Goal: Task Accomplishment & Management: Complete application form

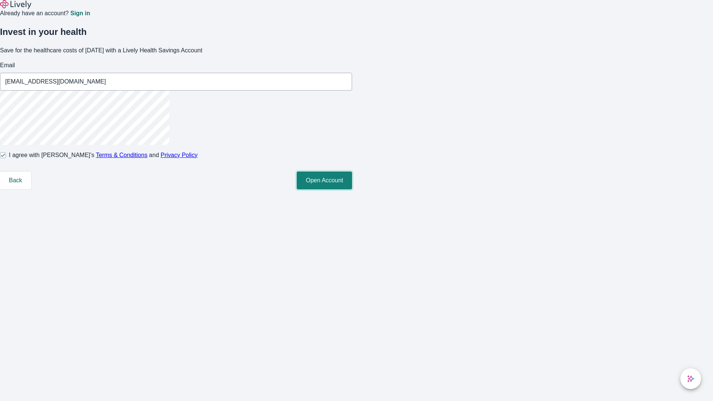
click at [352, 189] on button "Open Account" at bounding box center [324, 180] width 55 height 18
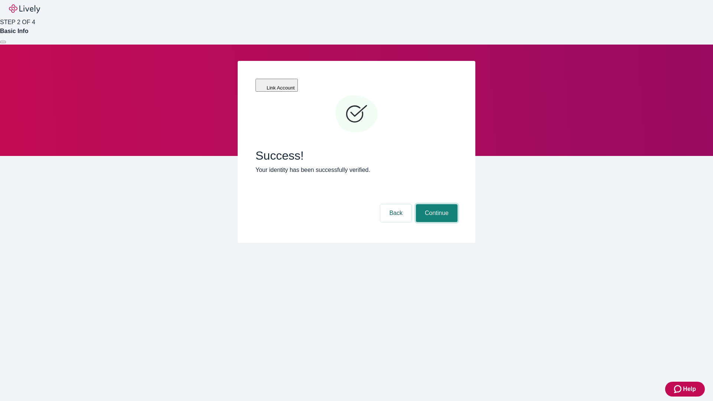
click at [435, 204] on button "Continue" at bounding box center [437, 213] width 42 height 18
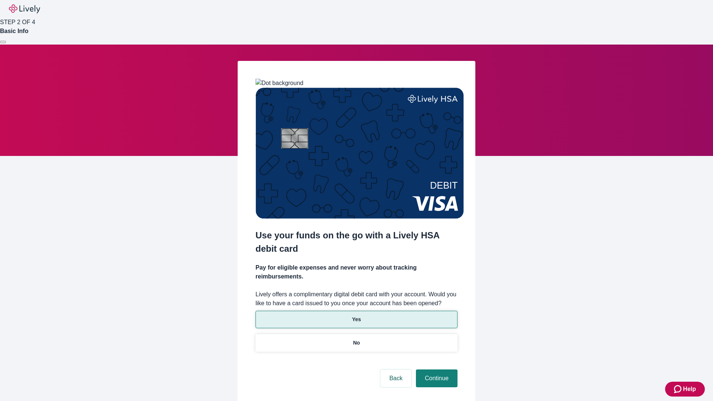
click at [356, 315] on p "Yes" at bounding box center [356, 319] width 9 height 8
click at [435, 369] on button "Continue" at bounding box center [437, 378] width 42 height 18
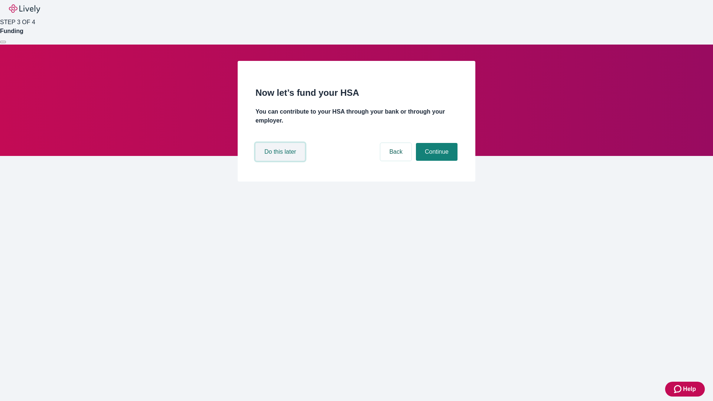
click at [281, 161] on button "Do this later" at bounding box center [279, 152] width 49 height 18
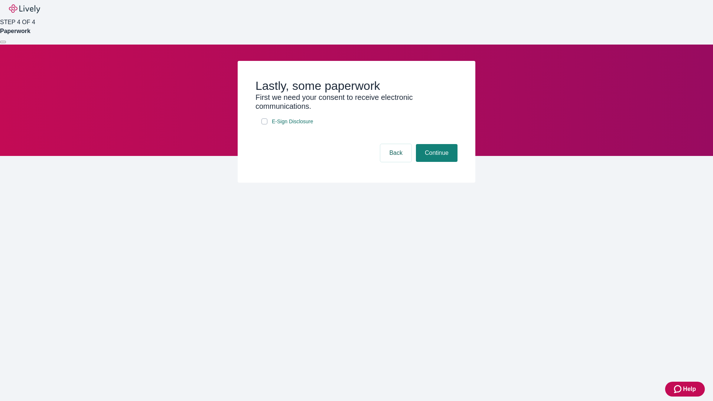
click at [264, 124] on input "E-Sign Disclosure" at bounding box center [264, 121] width 6 height 6
checkbox input "true"
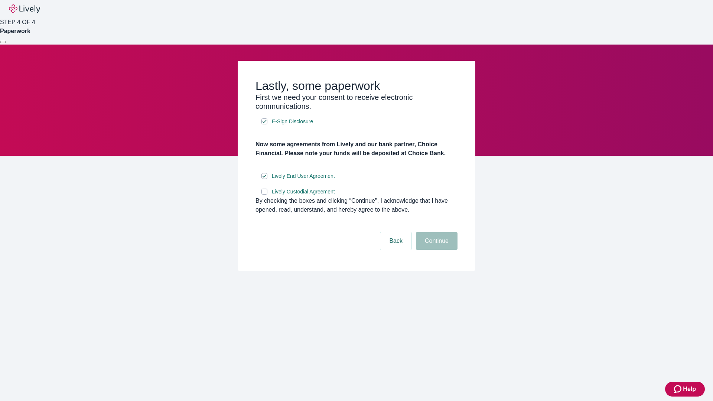
click at [264, 194] on input "Lively Custodial Agreement" at bounding box center [264, 192] width 6 height 6
checkbox input "true"
click at [435, 250] on button "Continue" at bounding box center [437, 241] width 42 height 18
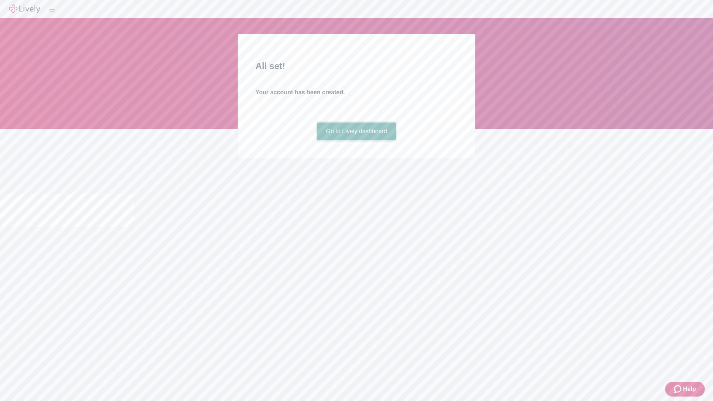
click at [356, 140] on link "Go to Lively dashboard" at bounding box center [356, 131] width 79 height 18
